Goal: Check status: Check status

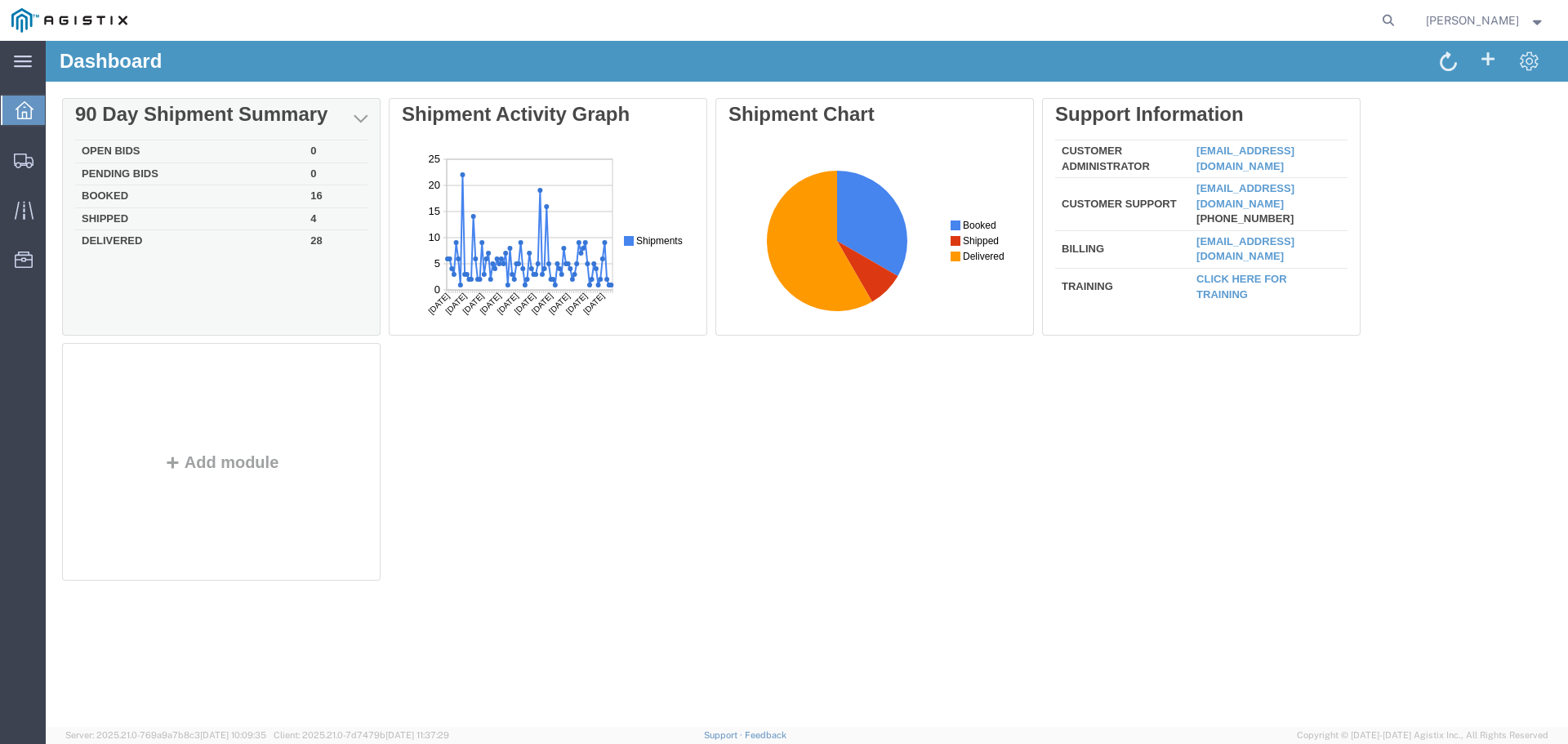
click at [102, 193] on td "Booked" at bounding box center [189, 196] width 229 height 23
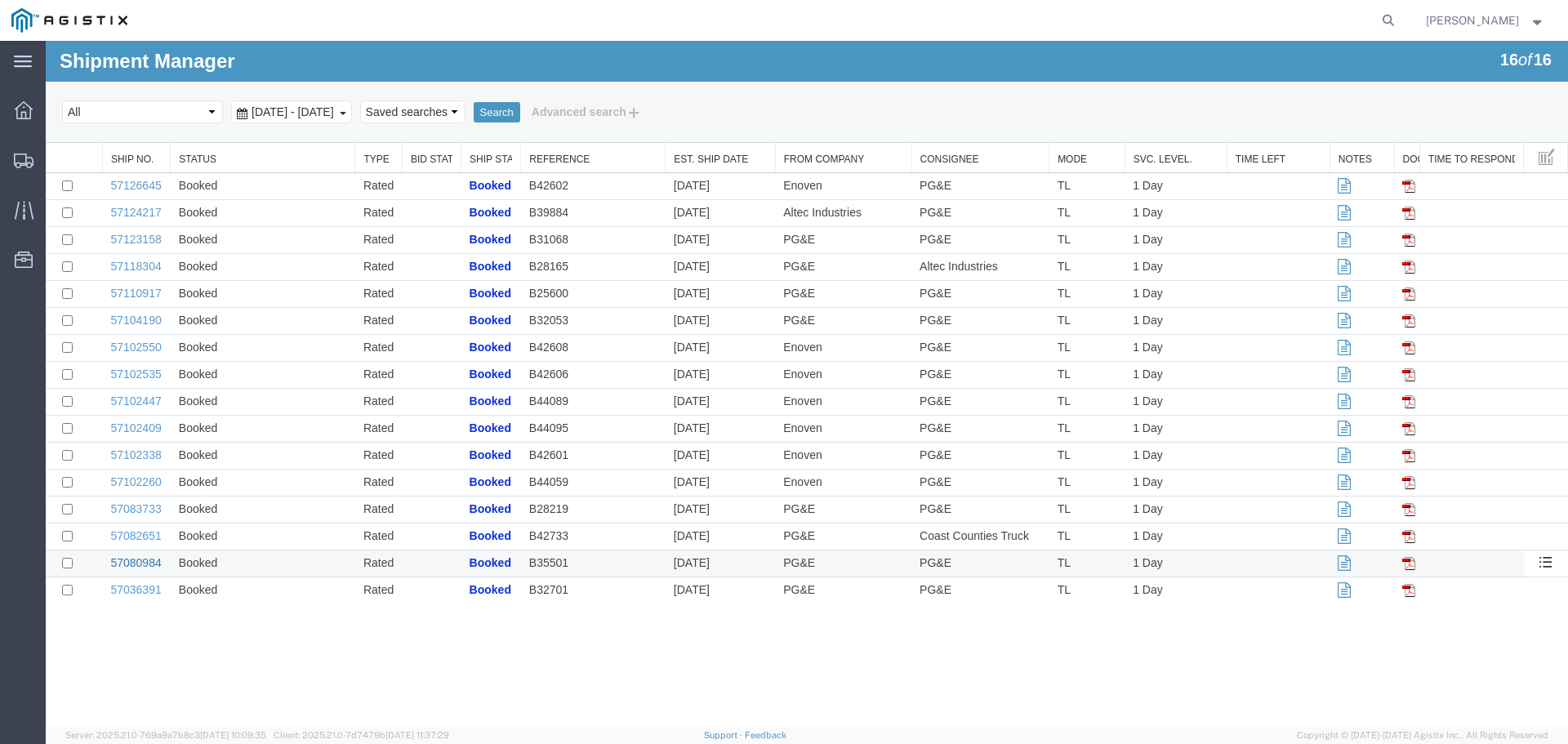
click at [132, 564] on link "57080984" at bounding box center [136, 562] width 51 height 13
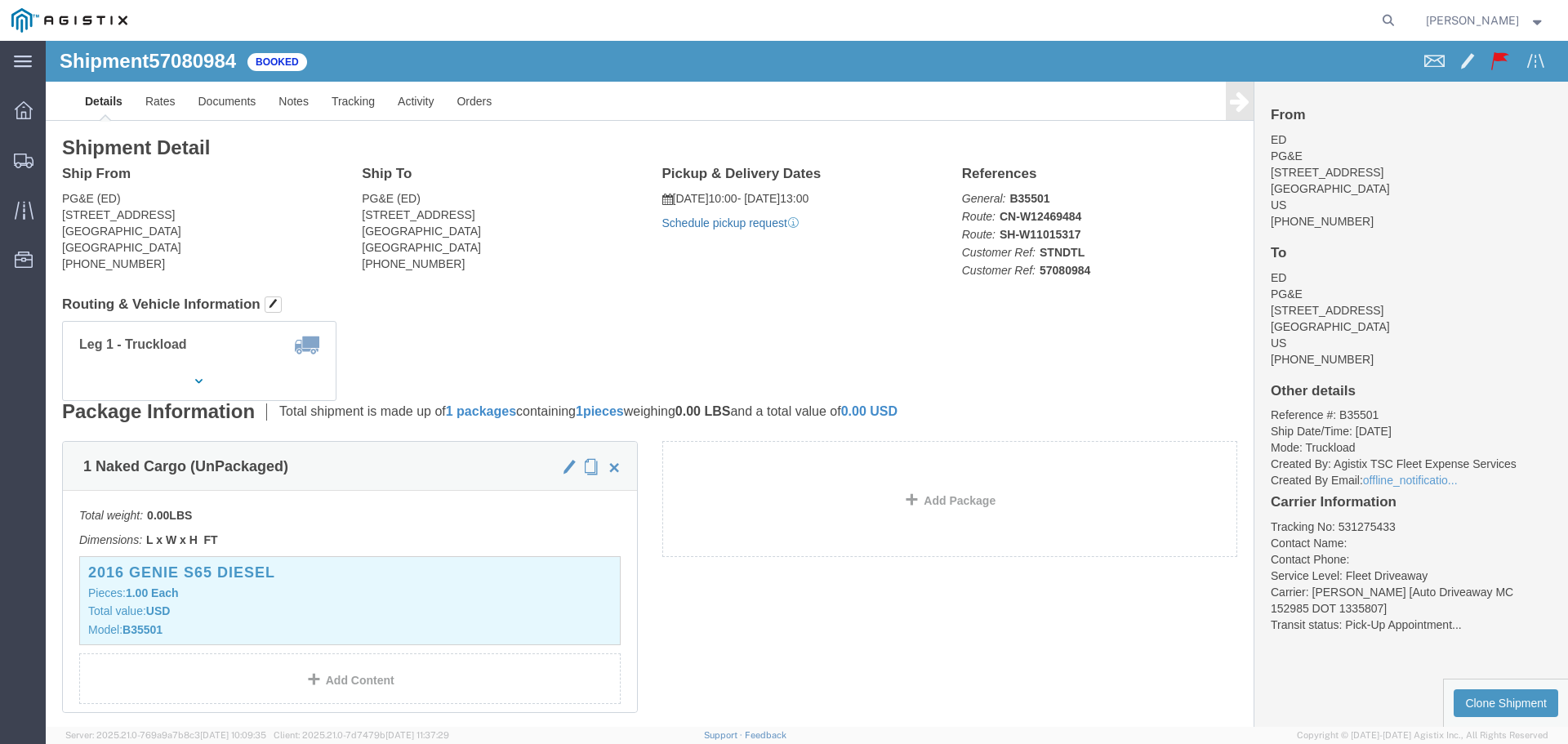
click link "Schedule pickup request"
click h3 "2016 GENIE S65 Diesel"
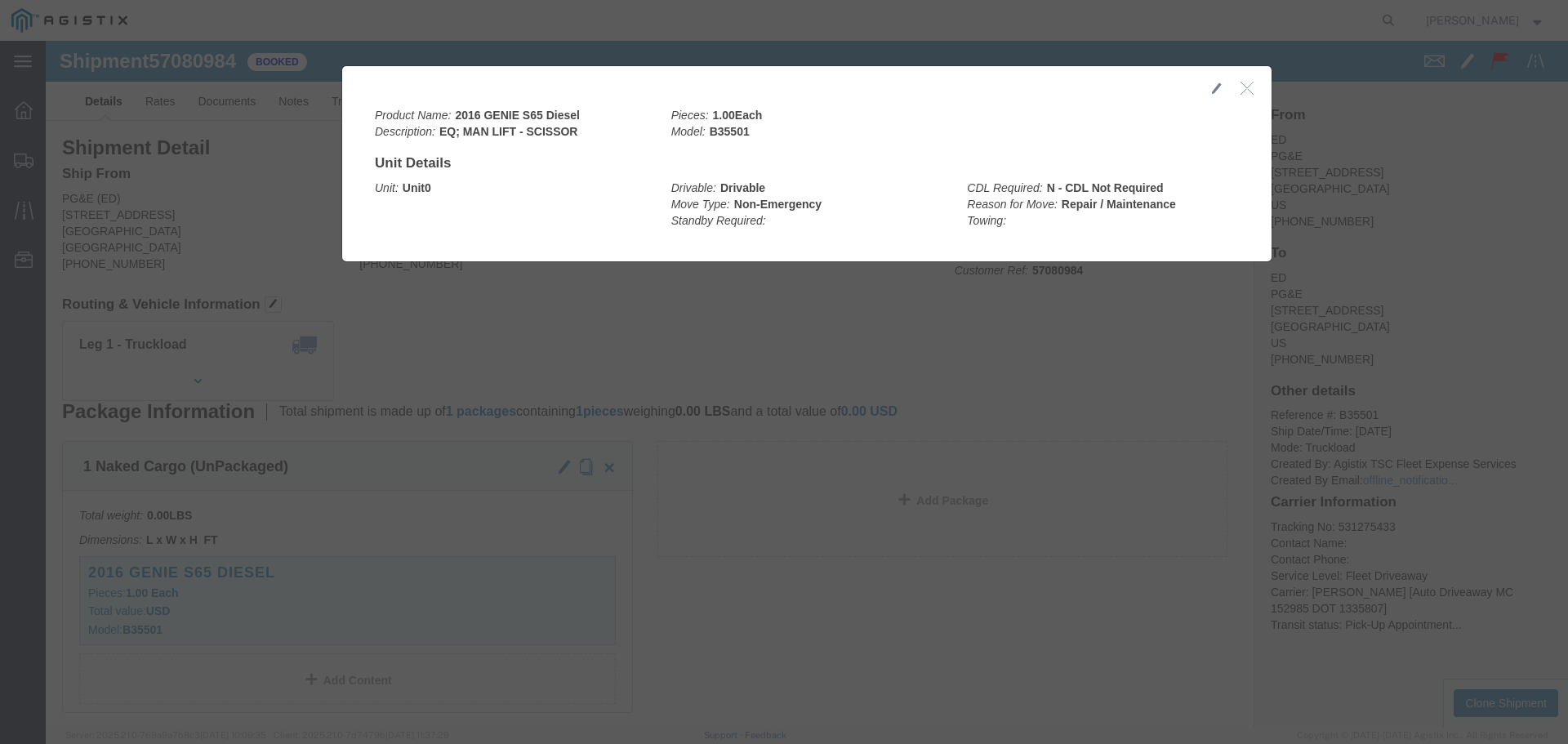
click icon "button"
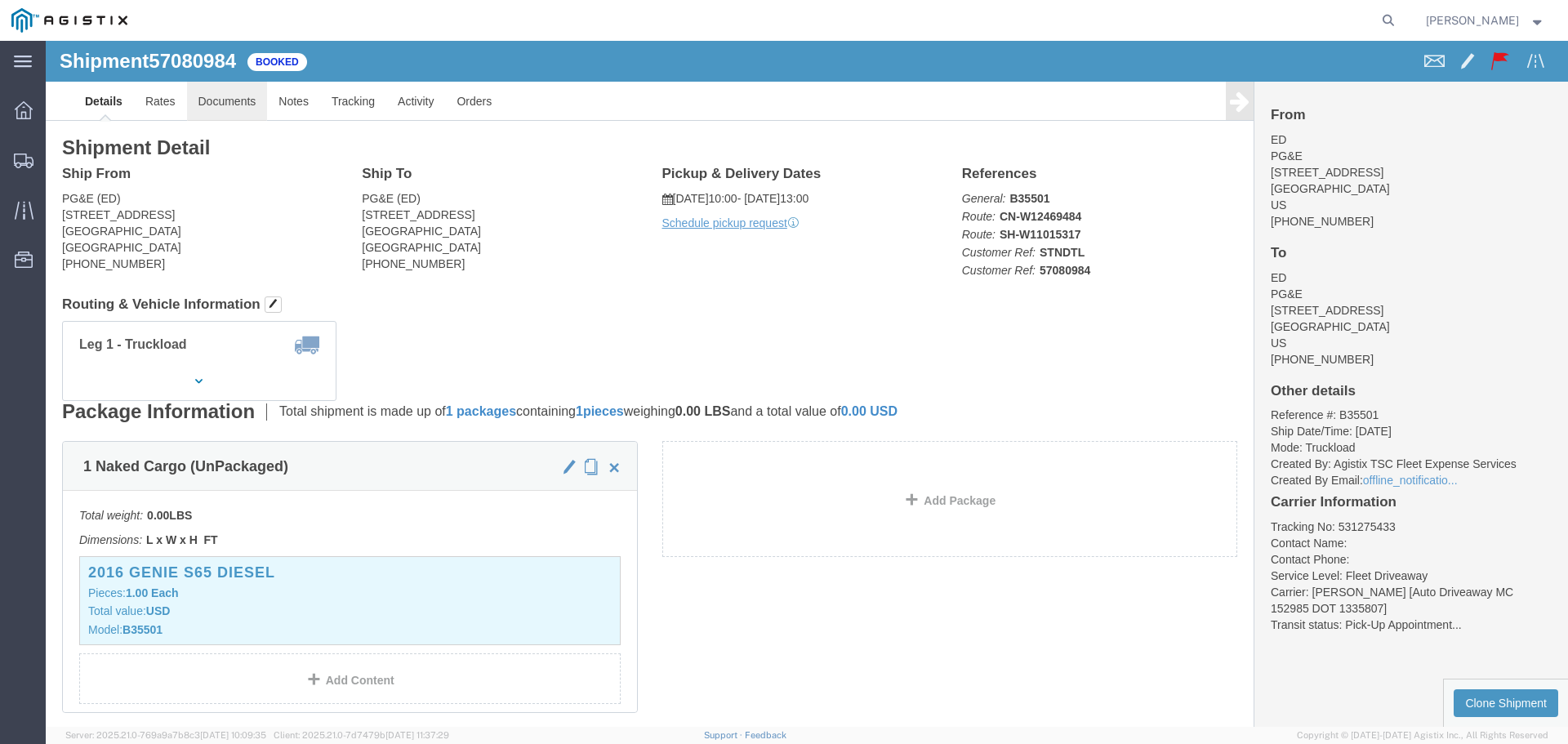
click link "Documents"
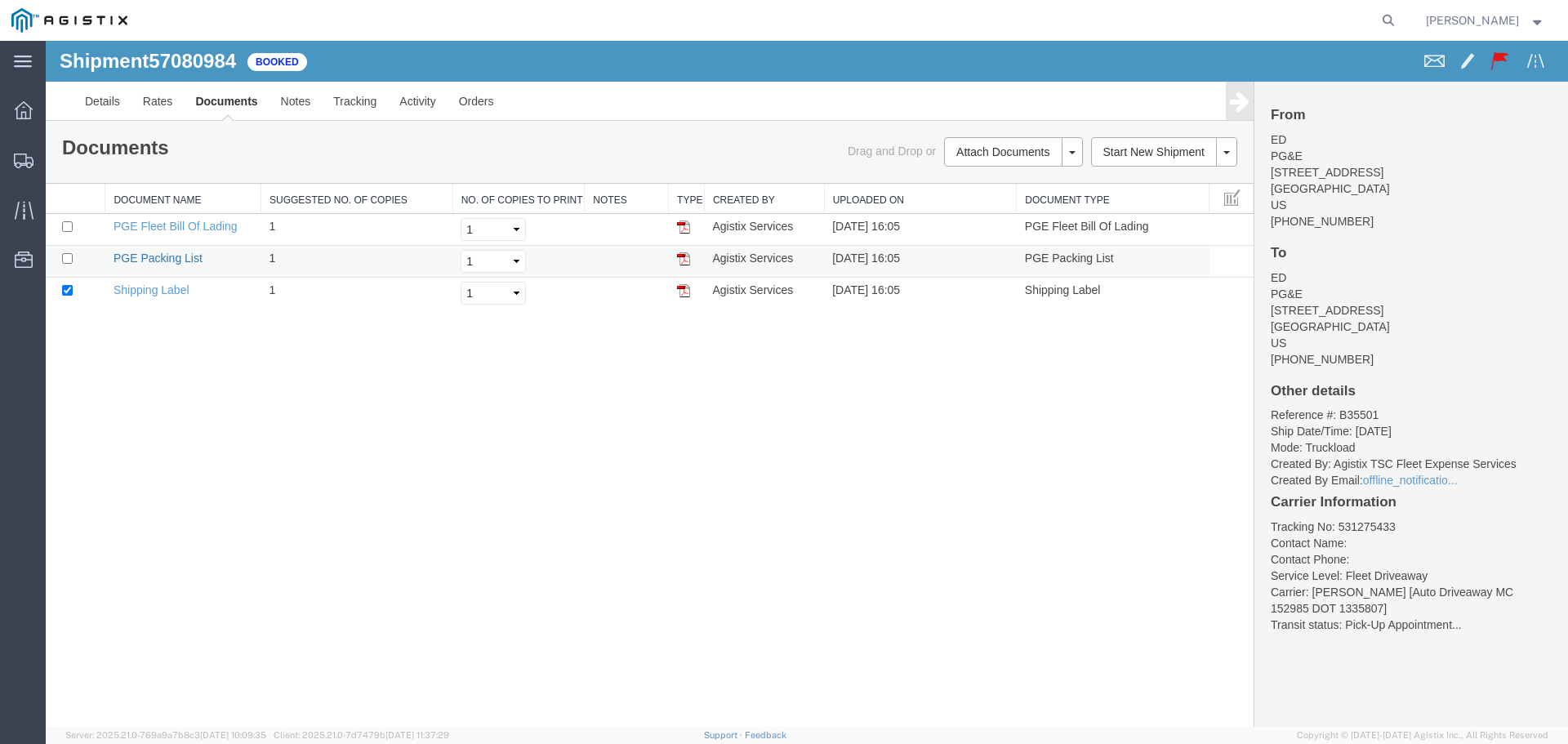
click at [145, 257] on link "PGE Packing List" at bounding box center [157, 258] width 89 height 13
click at [169, 231] on link "PGE Fleet Bill Of Lading" at bounding box center [175, 225] width 124 height 13
click at [27, 115] on icon at bounding box center [23, 110] width 18 height 18
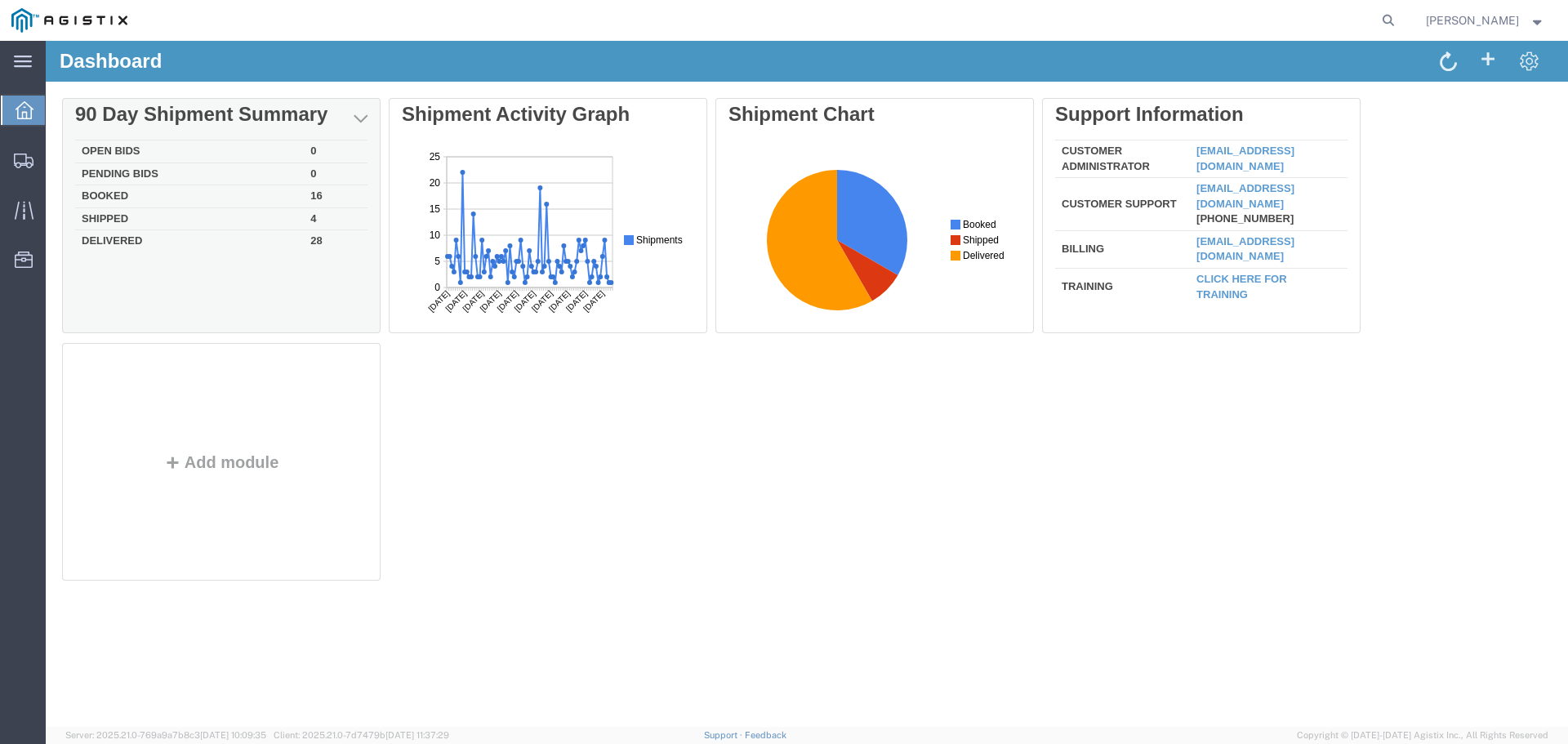
click at [107, 194] on td "Booked" at bounding box center [189, 196] width 229 height 23
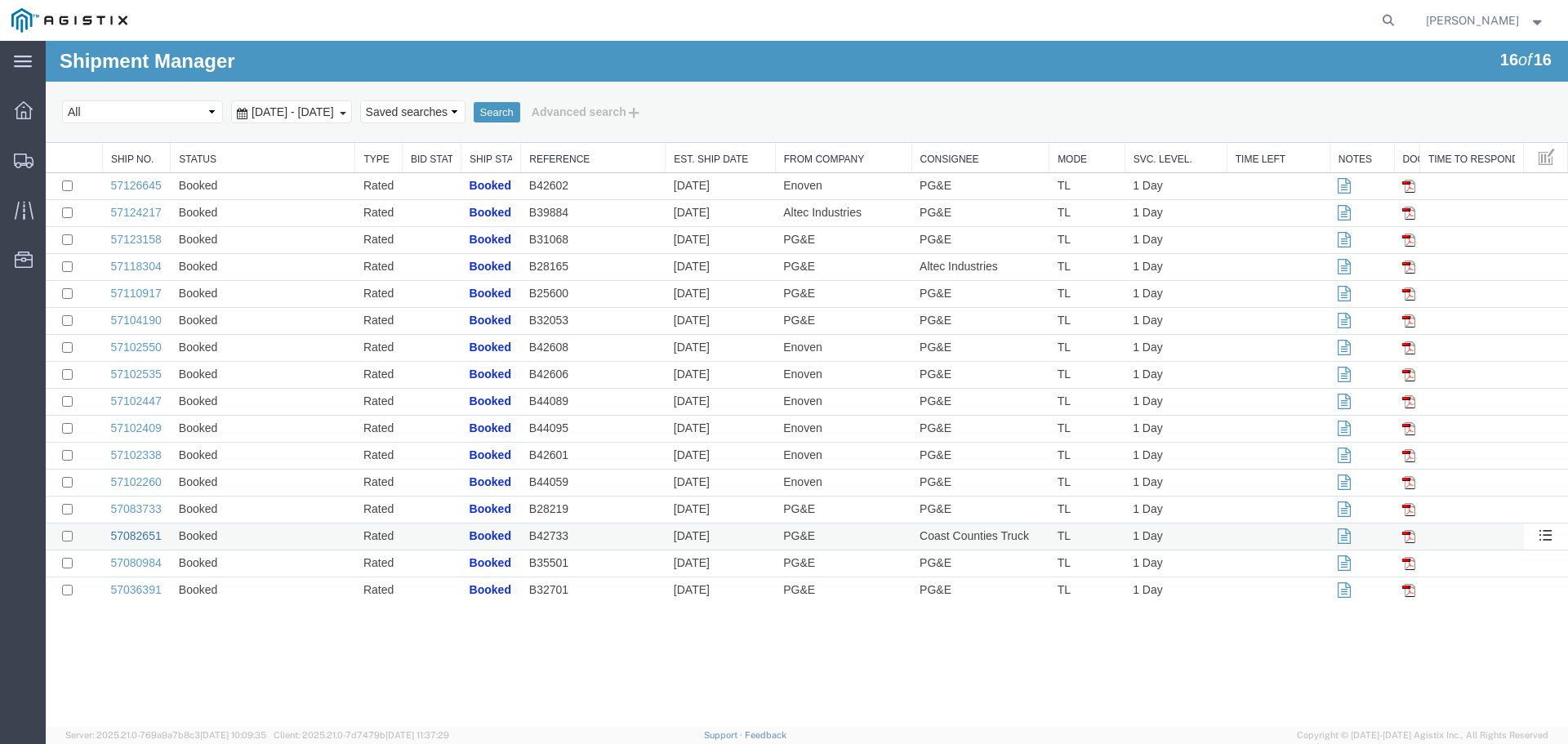
click at [134, 533] on link "57082651" at bounding box center [136, 535] width 51 height 13
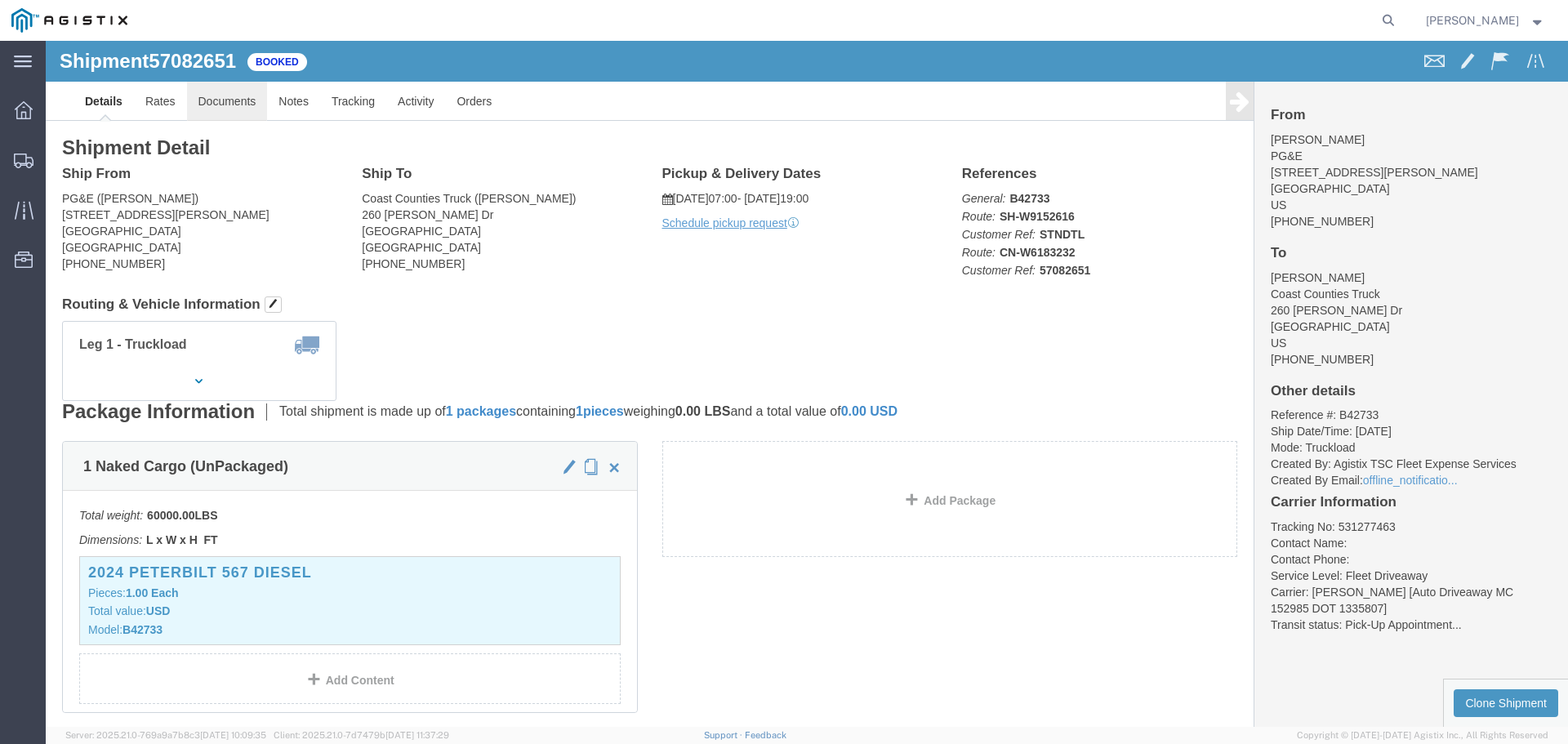
click link "Documents"
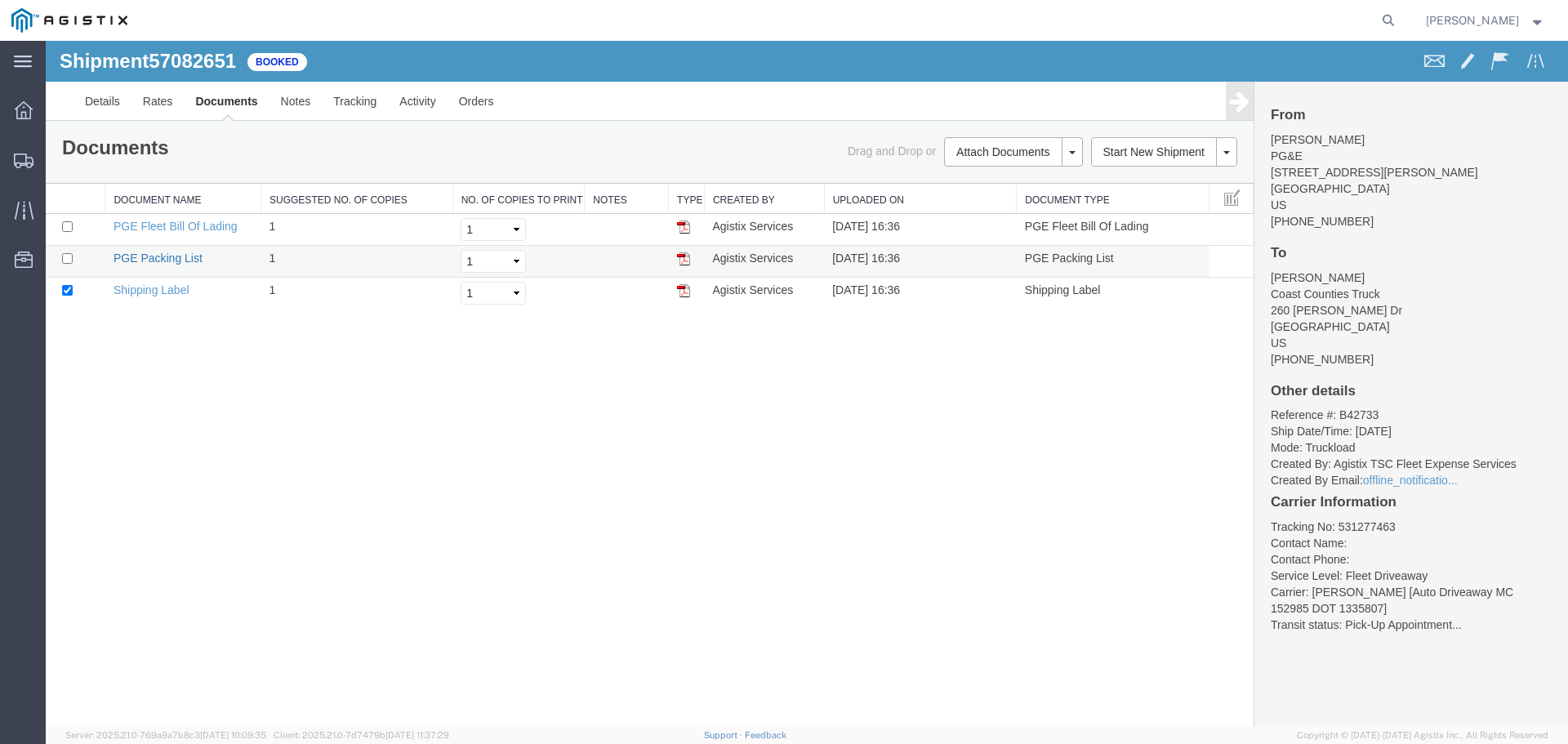
click at [166, 255] on link "PGE Packing List" at bounding box center [157, 258] width 89 height 13
click at [160, 225] on link "PGE Fleet Bill Of Lading" at bounding box center [175, 225] width 124 height 13
